Goal: Task Accomplishment & Management: Use online tool/utility

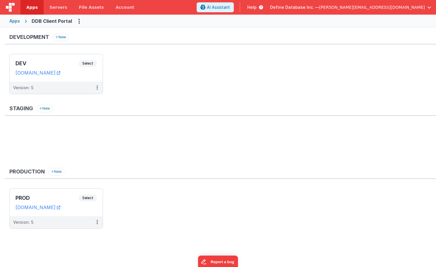
click at [14, 22] on div "Apps" at bounding box center [14, 21] width 11 height 6
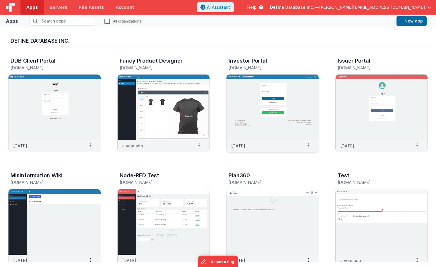
click at [249, 95] on img at bounding box center [273, 108] width 92 height 66
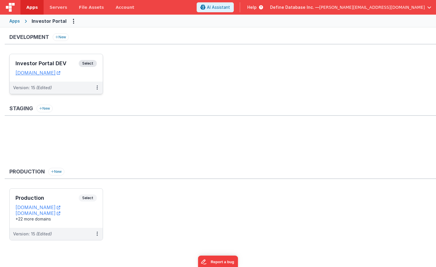
click at [94, 75] on dd "[DOMAIN_NAME]" at bounding box center [56, 73] width 81 height 6
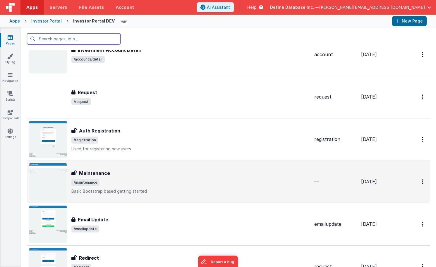
scroll to position [243, 0]
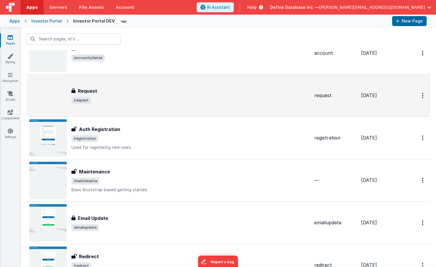
click at [111, 92] on div "Request" at bounding box center [190, 91] width 238 height 7
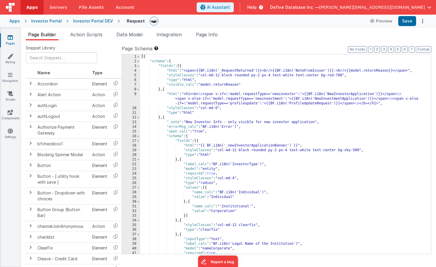
click at [228, 135] on div "[{ "schema" : { "fields" : [{ "html" : "<span>{{BF.i18n('_RequestReturned')}}<b…" at bounding box center [285, 158] width 291 height 209
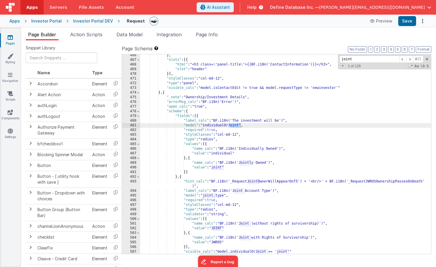
scroll to position [2241, 0]
type input "joint"
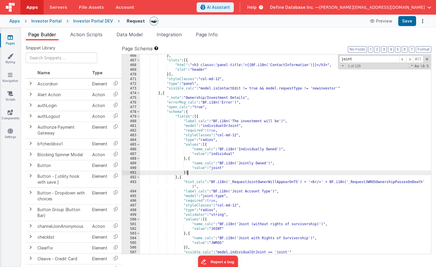
click at [192, 174] on div "} , "slots" : [{ "html" : "<h3 class= \" panel-title \" >{{BF.i18n('ContactInfo…" at bounding box center [285, 158] width 291 height 209
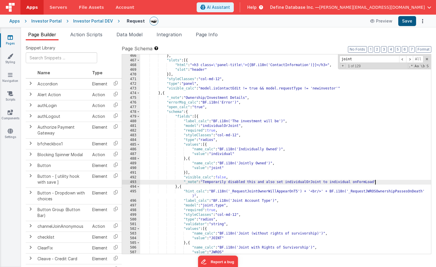
click at [406, 22] on button "Save" at bounding box center [408, 21] width 18 height 10
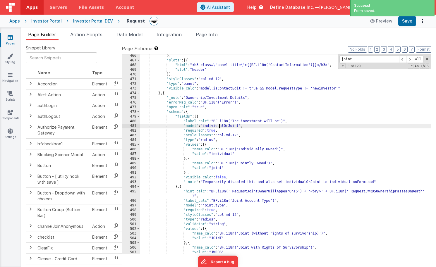
click at [219, 125] on div "} , "slots" : [{ "html" : "<h3 class= \" panel-title \" >{{BF.i18n('ContactInfo…" at bounding box center [285, 158] width 291 height 209
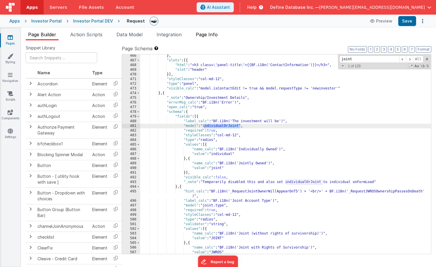
click at [212, 35] on span "Page Info" at bounding box center [207, 35] width 22 height 6
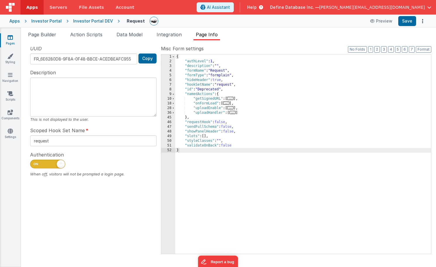
click at [230, 103] on span "..." at bounding box center [226, 103] width 6 height 3
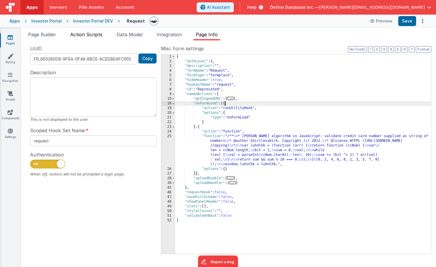
click at [84, 33] on span "Action Scripts" at bounding box center [86, 35] width 32 height 6
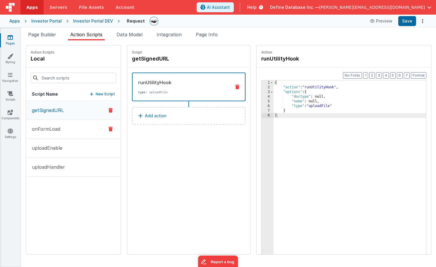
click at [56, 129] on p "onFormLoad" at bounding box center [44, 129] width 32 height 7
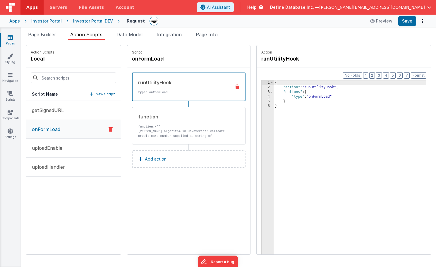
click at [165, 157] on p "Add action" at bounding box center [156, 159] width 22 height 7
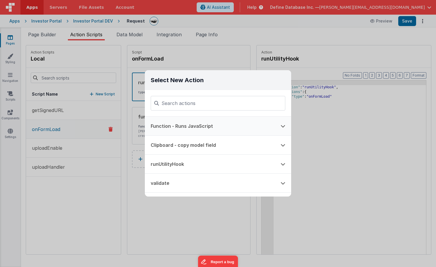
click at [179, 125] on button "Function - Runs JavaScript" at bounding box center [210, 126] width 130 height 19
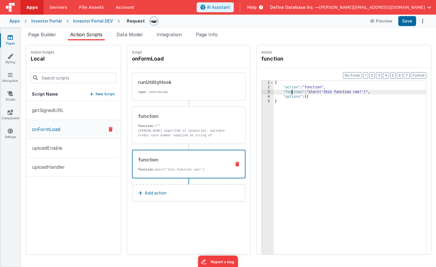
click at [293, 92] on div "{ "action" : "function" , "function" : "alert('this function ran!')" , "options…" at bounding box center [350, 182] width 153 height 202
click at [269, 92] on div "3" at bounding box center [268, 92] width 12 height 5
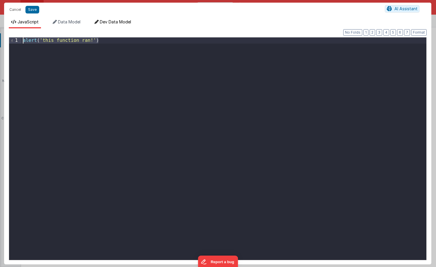
drag, startPoint x: 155, startPoint y: 79, endPoint x: 113, endPoint y: 25, distance: 67.6
click at [113, 25] on div "JavaScript Data Model Dev Data Model Format 7 6 5 4 3 2 1 No Folds 1 alert ( 't…" at bounding box center [218, 142] width 428 height 246
paste textarea
click at [30, 8] on button "Save" at bounding box center [32, 10] width 14 height 8
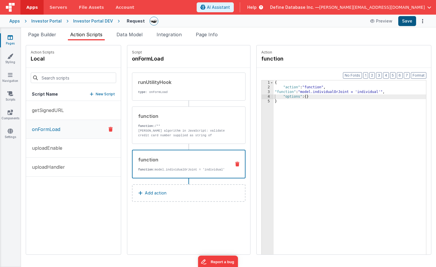
click at [409, 22] on button "Save" at bounding box center [408, 21] width 18 height 10
click at [327, 92] on div "{ "action" : "function" , "function" : "model.individualOrJoint = 'individual'"…" at bounding box center [350, 182] width 153 height 202
click at [267, 93] on div "3" at bounding box center [268, 92] width 12 height 5
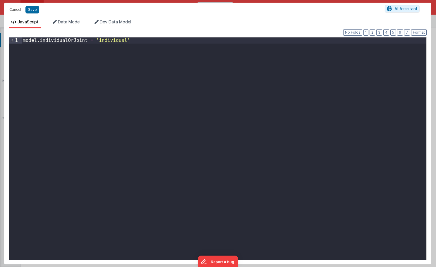
click at [136, 71] on div "model . individualOrJoint = 'individual'" at bounding box center [224, 154] width 405 height 235
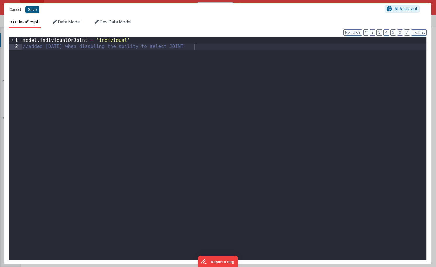
click at [35, 12] on button "Save" at bounding box center [32, 10] width 14 height 8
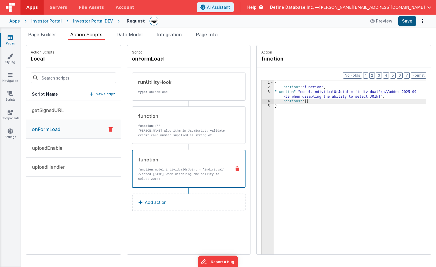
click at [407, 22] on button "Save" at bounding box center [408, 21] width 18 height 10
click at [411, 19] on button "Save" at bounding box center [408, 21] width 18 height 10
click at [83, 21] on div "Investor Portal DEV" at bounding box center [93, 21] width 40 height 6
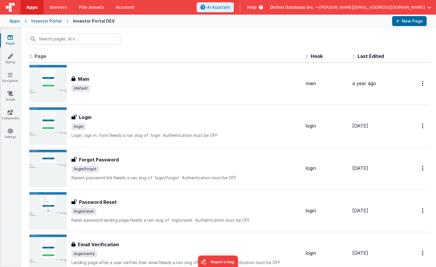
click at [54, 22] on div "Investor Portal" at bounding box center [46, 21] width 30 height 6
